Goal: Check status: Check status

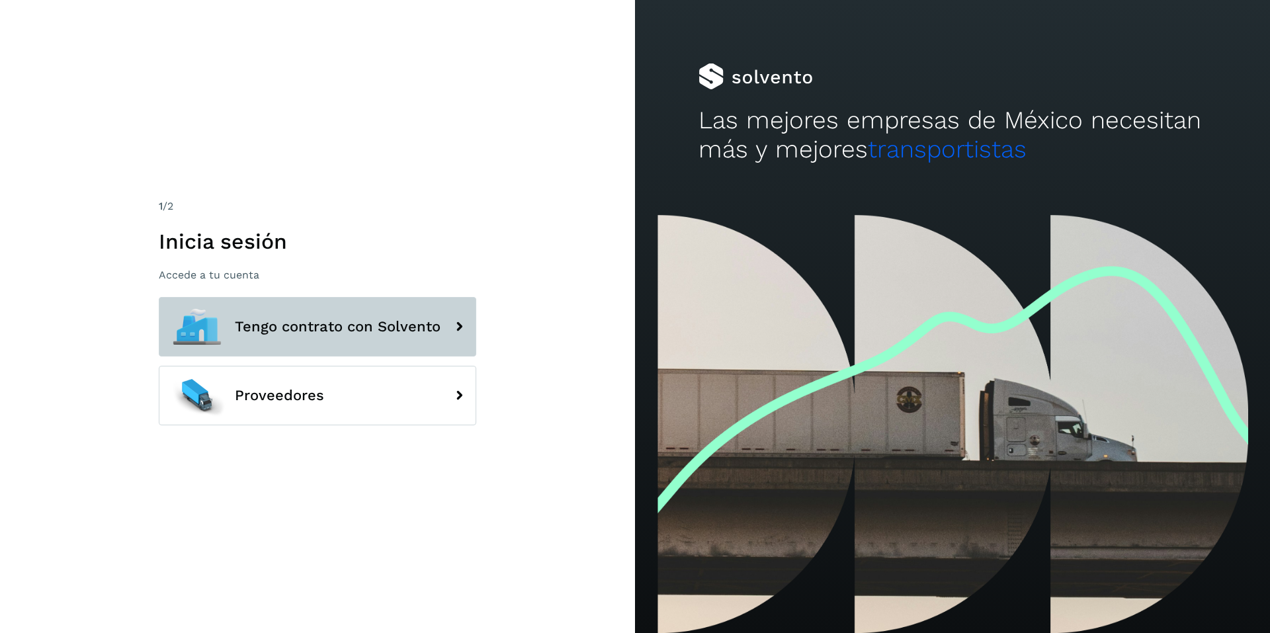
click at [301, 327] on span "Tengo contrato con Solvento" at bounding box center [338, 327] width 206 height 16
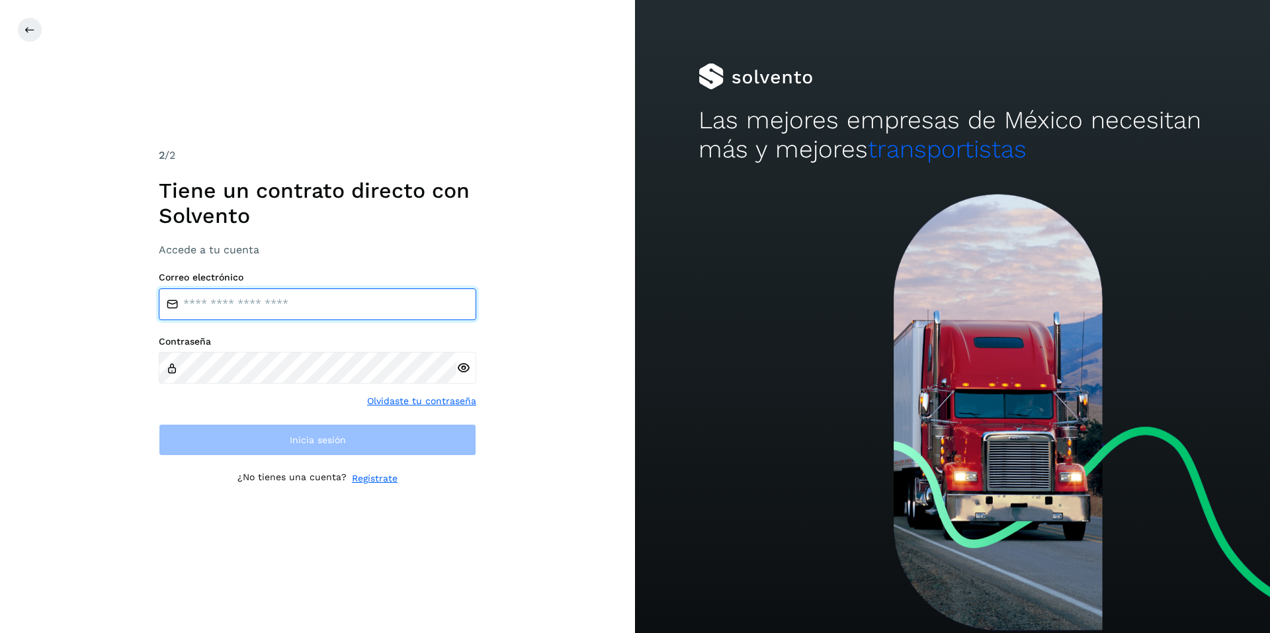
type input "**********"
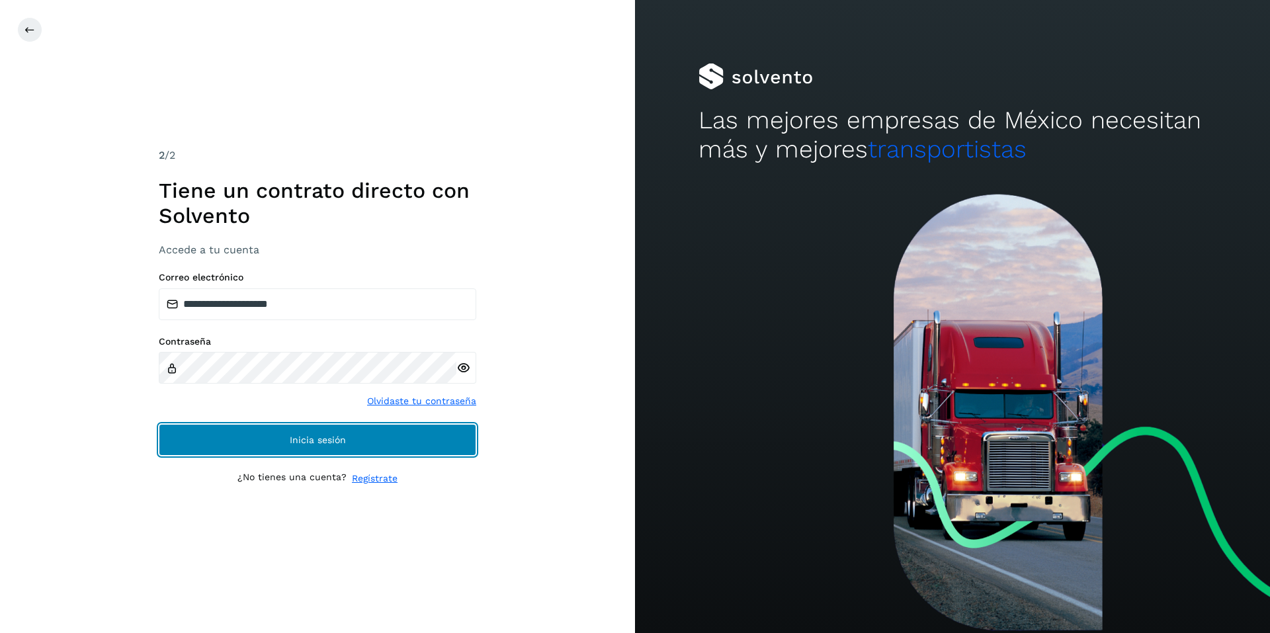
click at [307, 440] on span "Inicia sesión" at bounding box center [318, 439] width 56 height 9
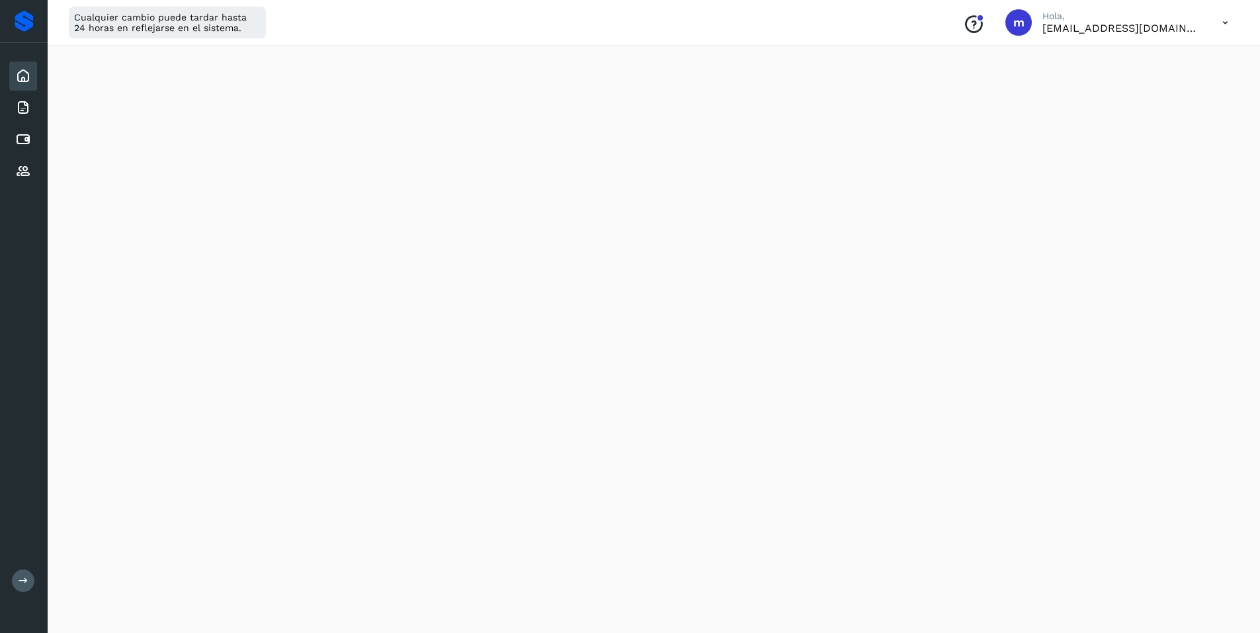
scroll to position [132, 0]
click at [22, 136] on icon at bounding box center [23, 140] width 16 height 16
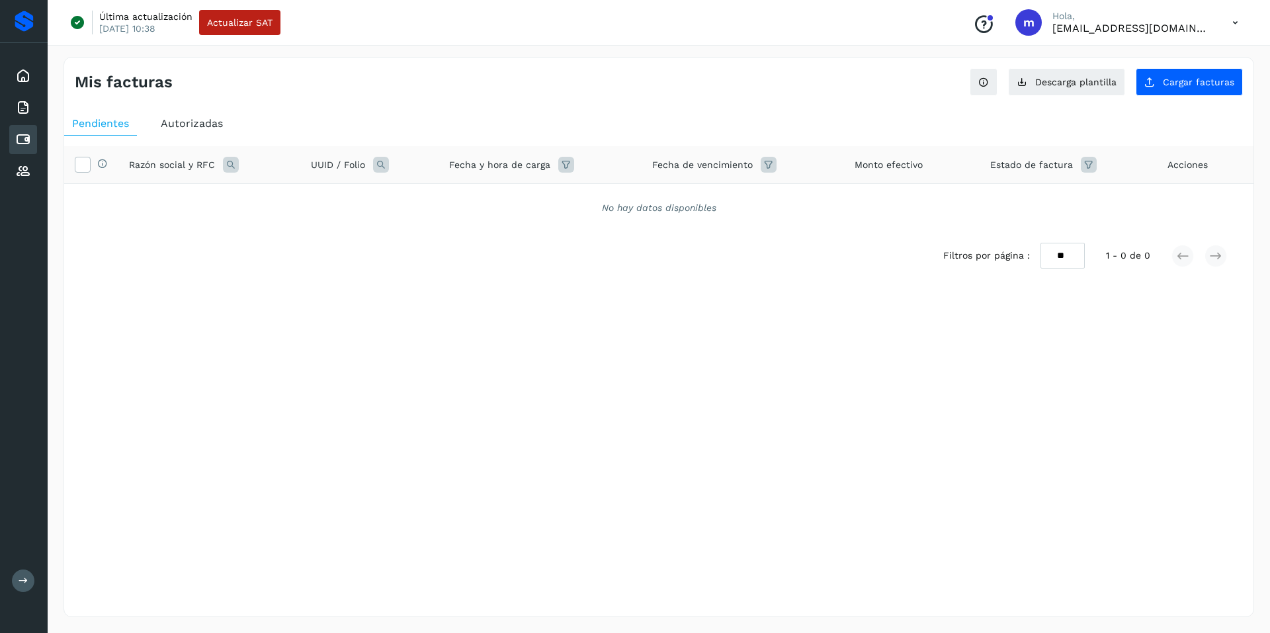
click at [179, 115] on div "Autorizadas" at bounding box center [192, 124] width 78 height 24
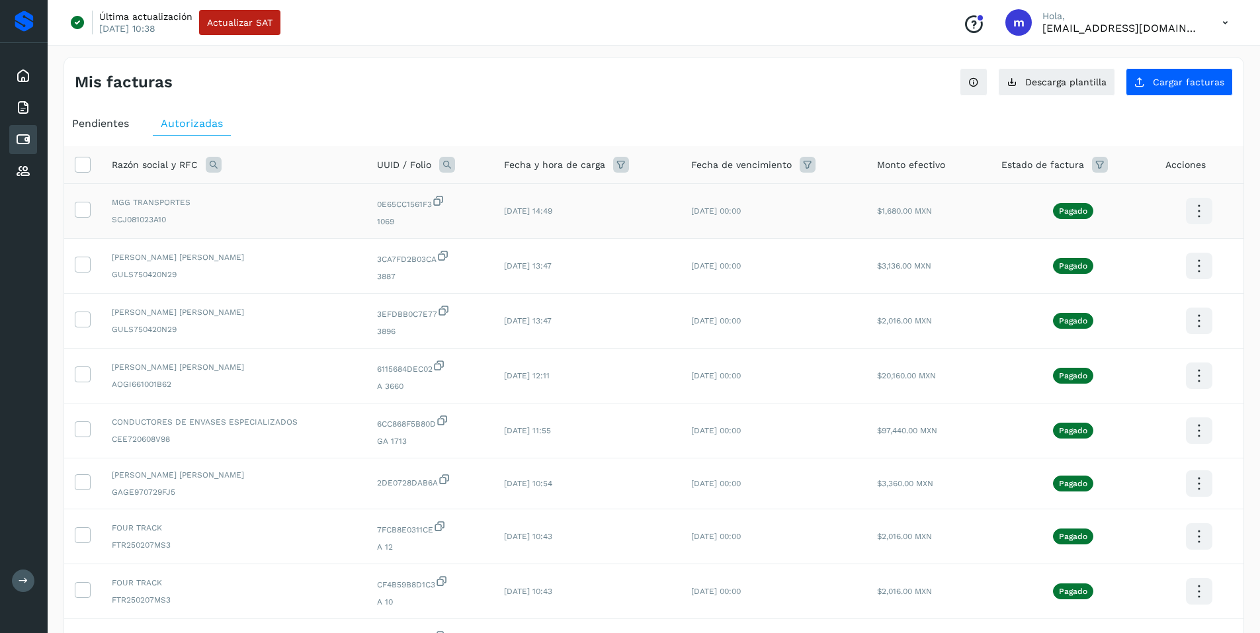
click at [1194, 210] on icon at bounding box center [1198, 211] width 31 height 31
click at [1107, 247] on button "CEP" at bounding box center [1132, 249] width 157 height 25
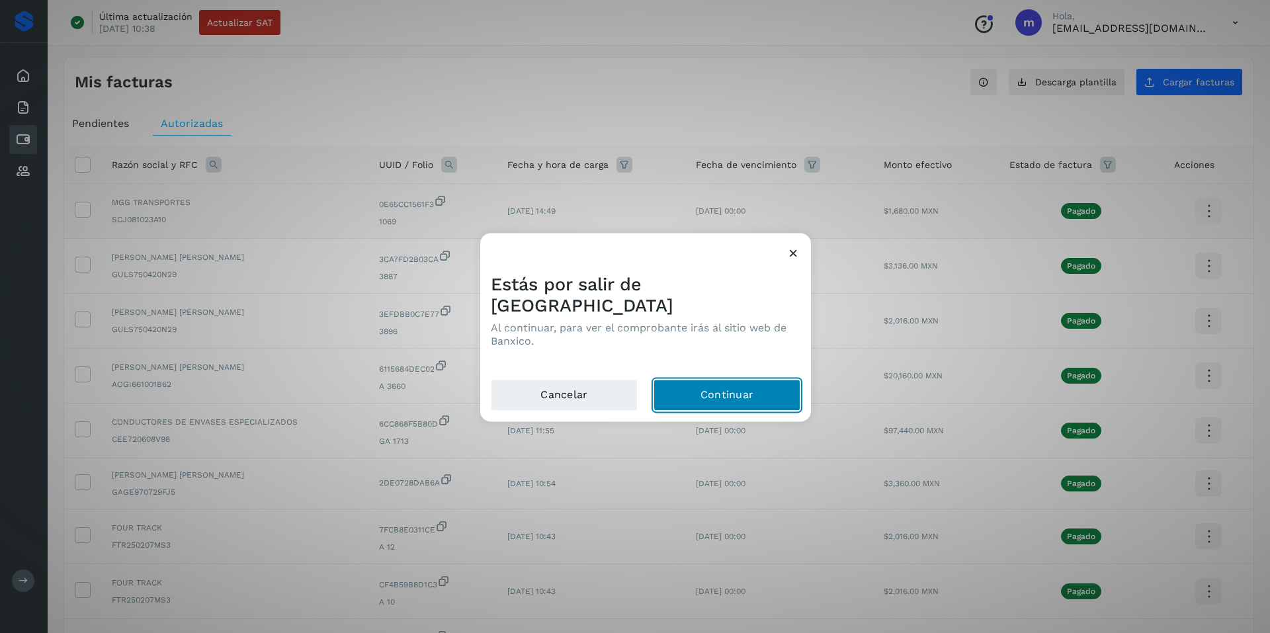
click at [717, 382] on button "Continuar" at bounding box center [727, 395] width 147 height 32
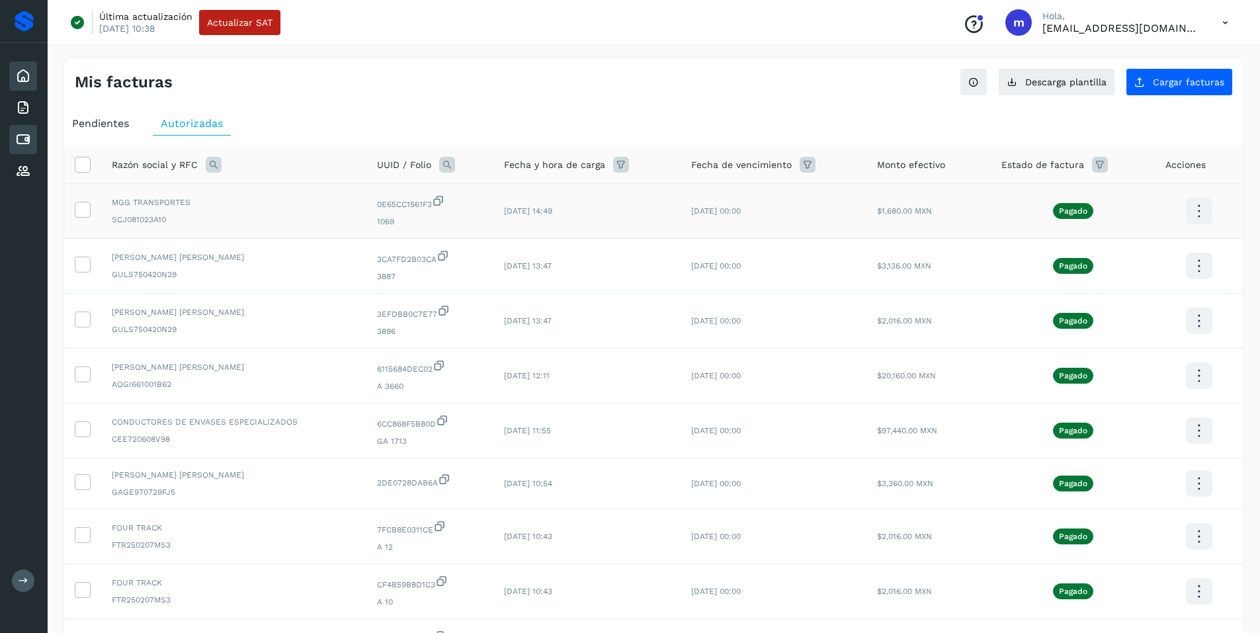
click at [22, 77] on icon at bounding box center [23, 76] width 16 height 16
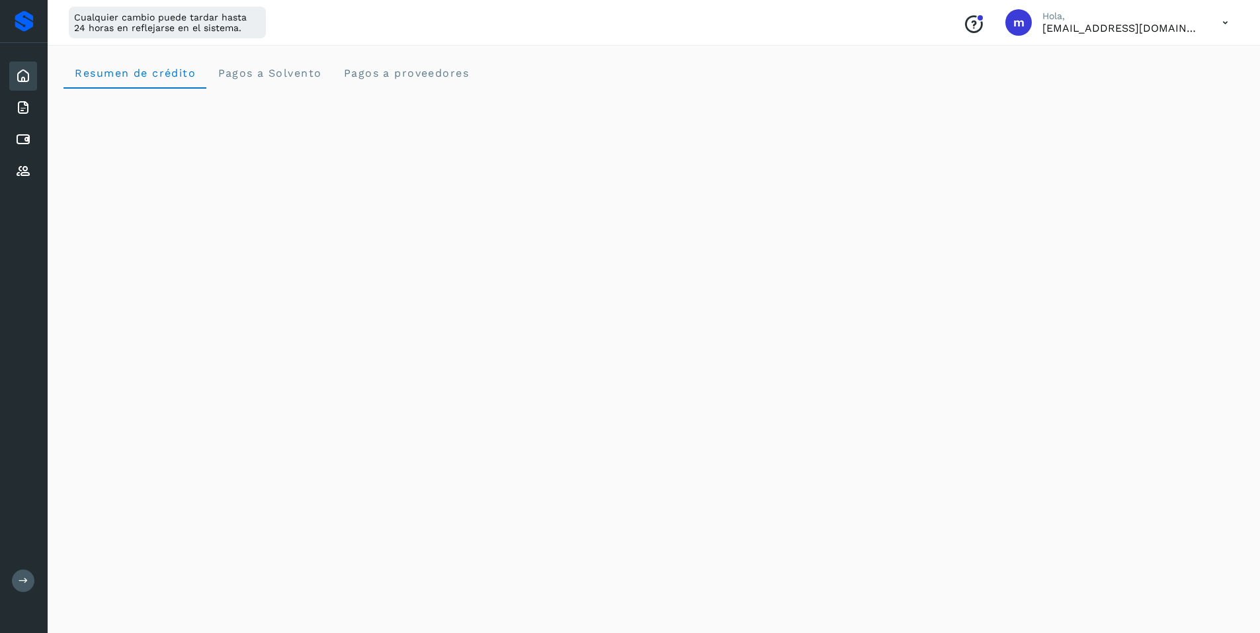
click at [681, 22] on div "Cualquier cambio puede tardar hasta 24 horas en reflejarse en el sistema. Conoc…" at bounding box center [654, 23] width 1213 height 46
click at [732, 36] on div "Cualquier cambio puede tardar hasta 24 horas en reflejarse en el sistema. Conoc…" at bounding box center [654, 23] width 1213 height 46
click at [1224, 22] on icon at bounding box center [1225, 22] width 27 height 27
click at [1140, 92] on div "Cerrar sesión" at bounding box center [1159, 85] width 157 height 25
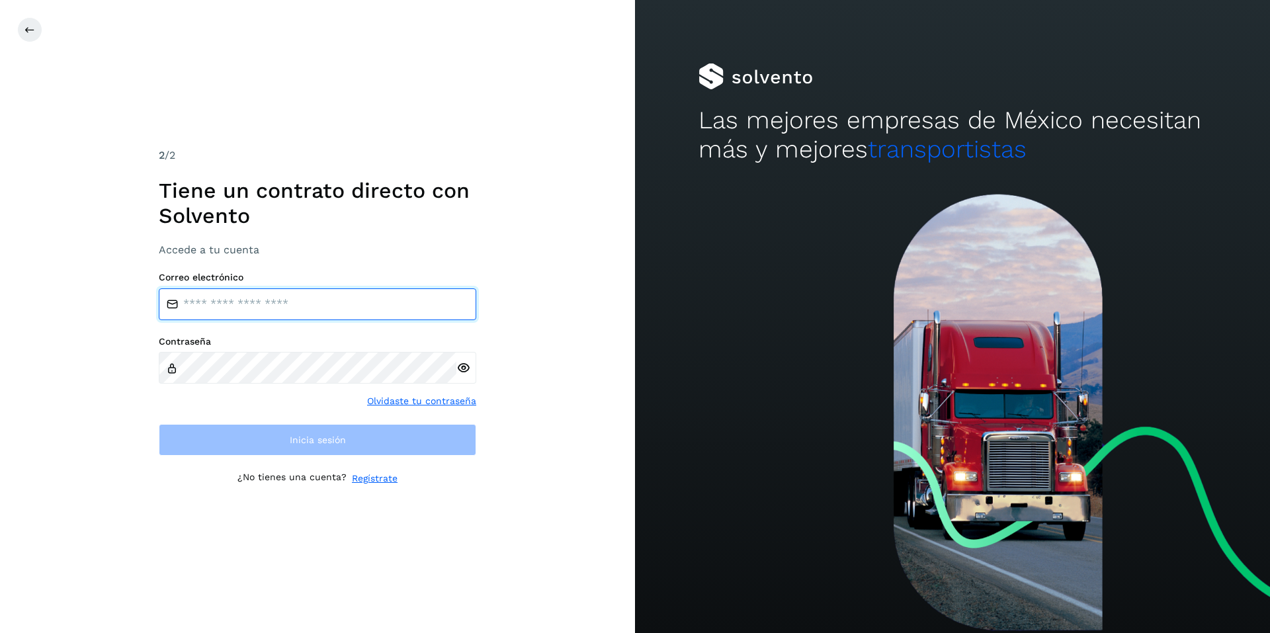
type input "**********"
